Goal: Transaction & Acquisition: Purchase product/service

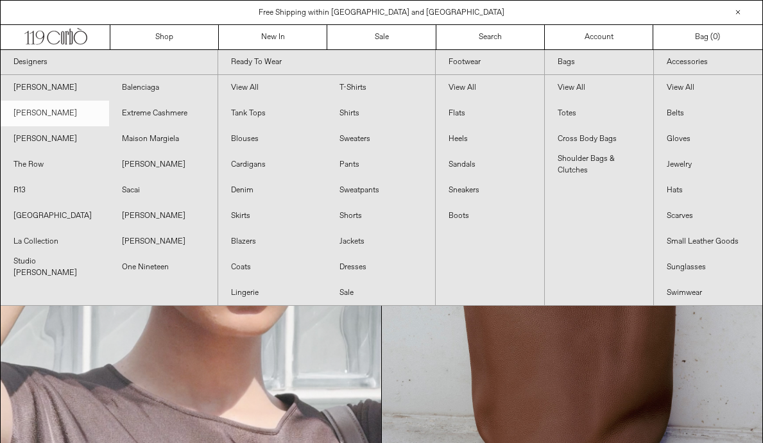
click at [64, 105] on link "[PERSON_NAME]" at bounding box center [55, 114] width 108 height 26
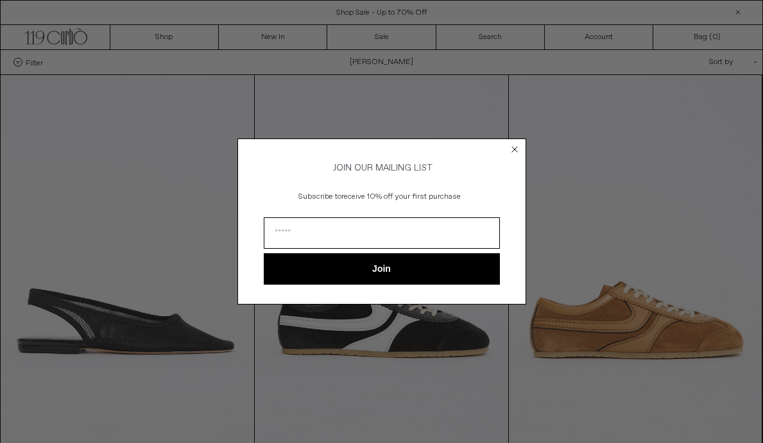
click at [515, 148] on icon "Close dialog" at bounding box center [514, 149] width 5 height 5
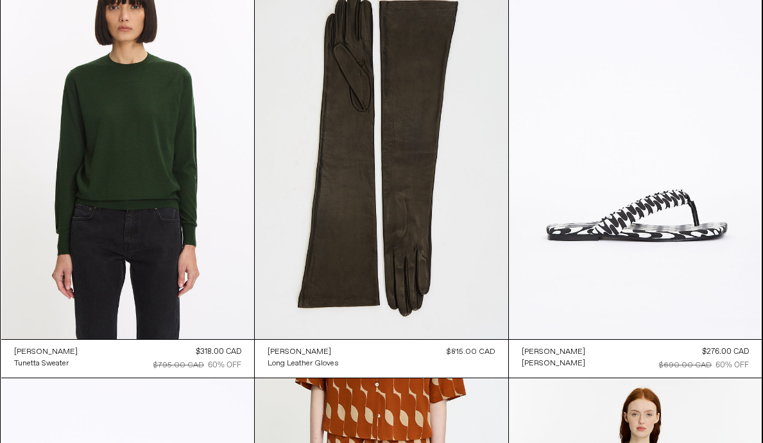
scroll to position [3892, 0]
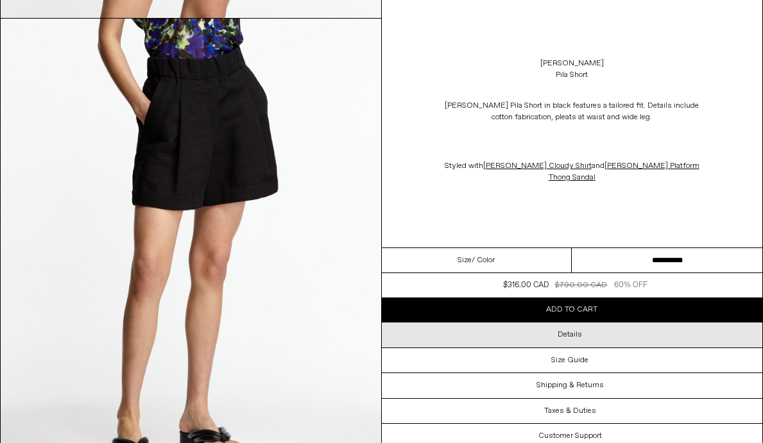
scroll to position [535, 0]
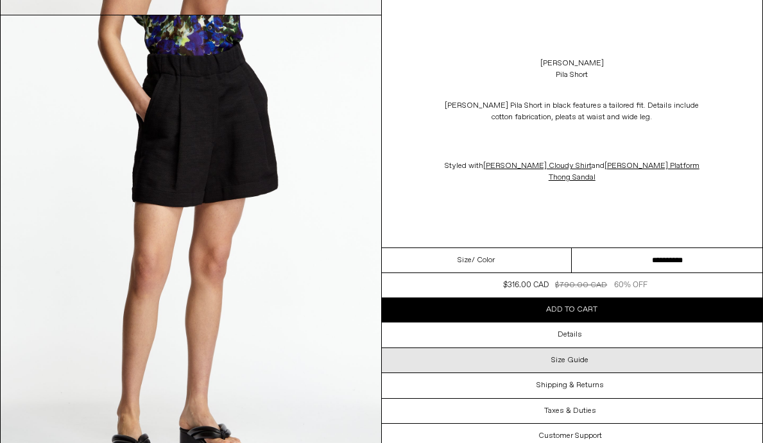
click at [527, 353] on div "Size Guide" at bounding box center [572, 360] width 381 height 24
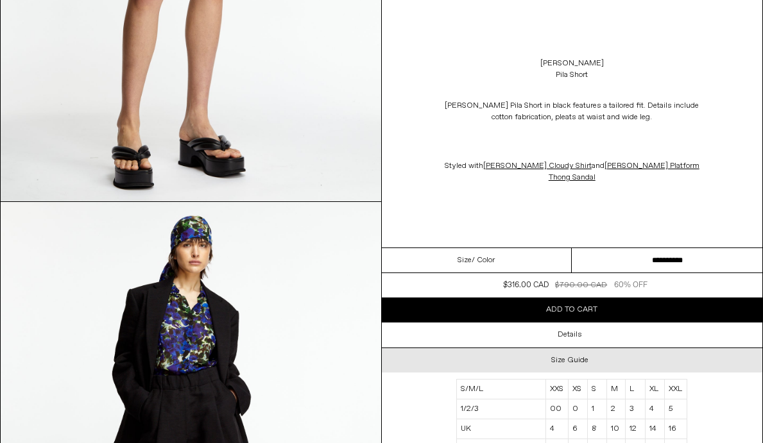
scroll to position [861, 0]
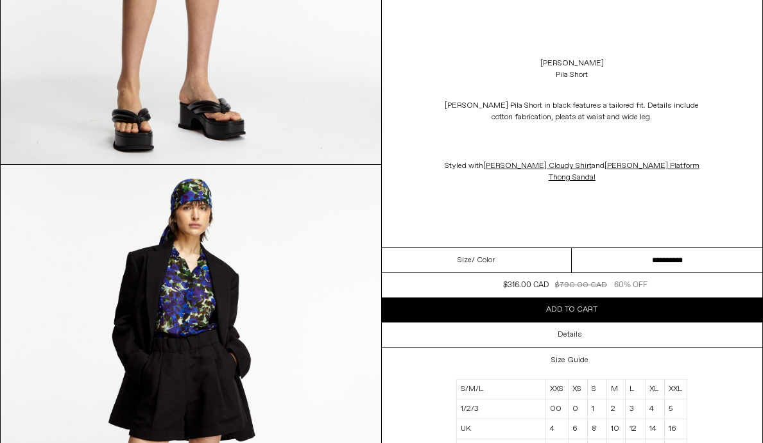
click at [507, 260] on div "Size / Color" at bounding box center [477, 260] width 191 height 25
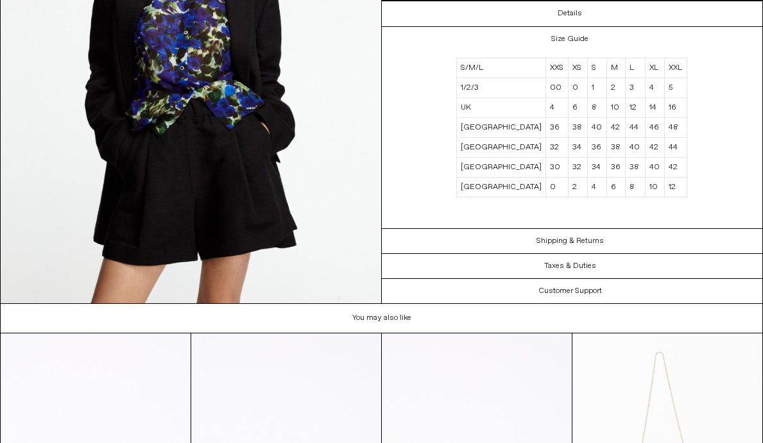
scroll to position [2164, 0]
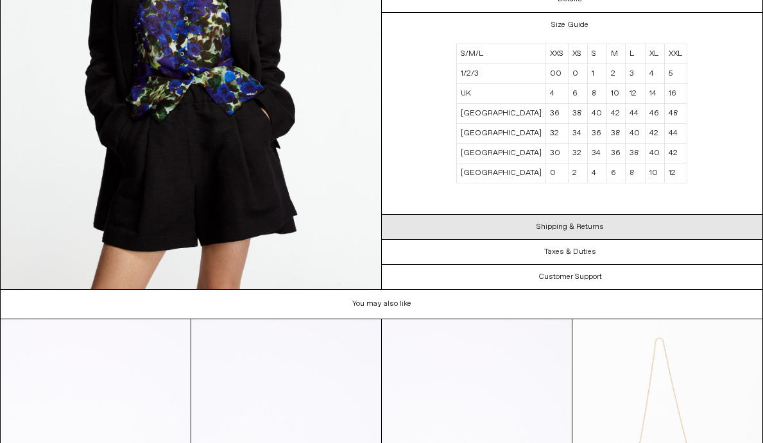
click at [522, 223] on div "Shipping & Returns" at bounding box center [572, 227] width 381 height 24
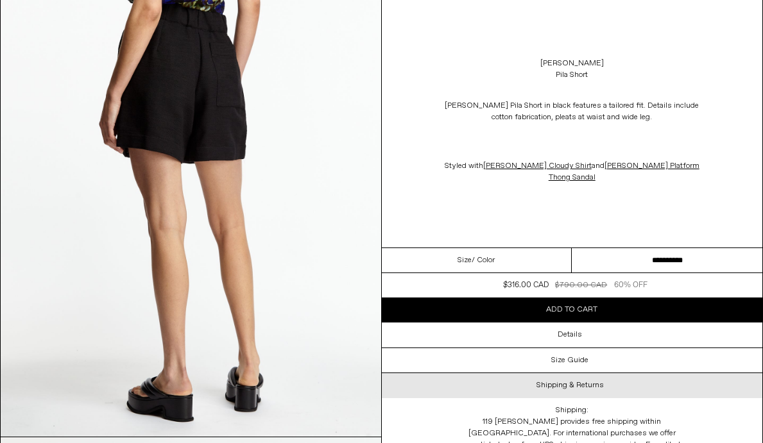
scroll to position [1523, 0]
